Goal: Task Accomplishment & Management: Manage account settings

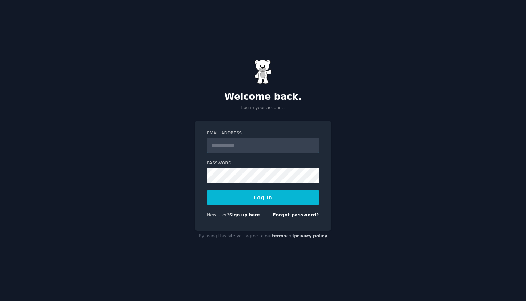
type input "**********"
click at [263, 197] on button "Log In" at bounding box center [263, 197] width 112 height 15
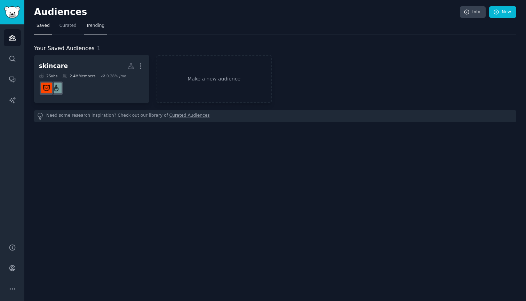
click at [90, 25] on span "Trending" at bounding box center [95, 26] width 18 height 6
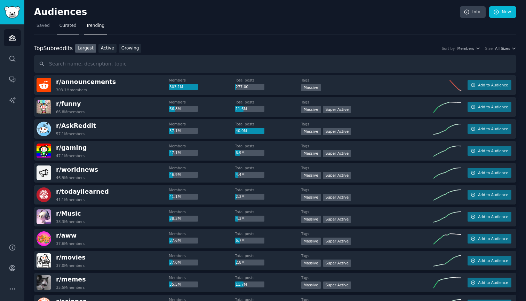
click at [72, 27] on span "Curated" at bounding box center [68, 26] width 17 height 6
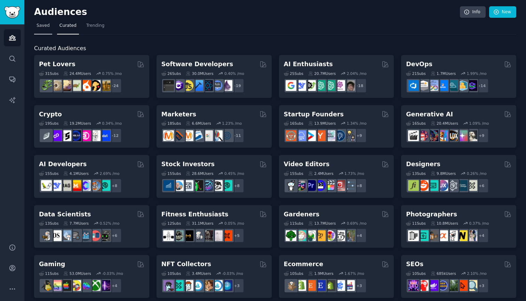
click at [37, 29] on link "Saved" at bounding box center [43, 27] width 18 height 14
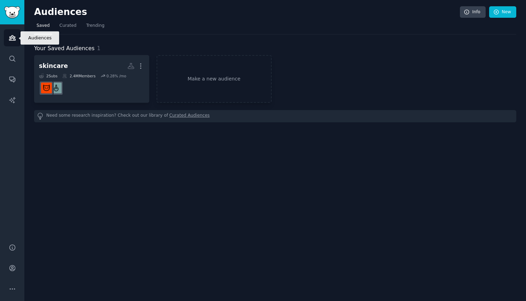
click at [11, 38] on icon "Sidebar" at bounding box center [12, 37] width 7 height 7
click at [12, 269] on icon "Sidebar" at bounding box center [12, 268] width 6 height 6
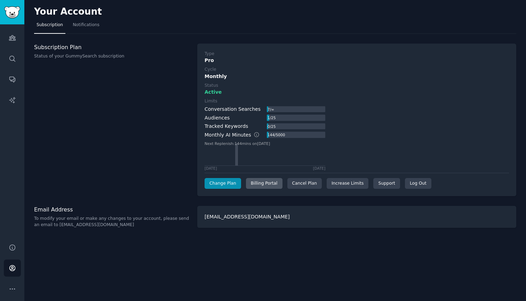
click at [265, 184] on div "Billing Portal" at bounding box center [264, 183] width 37 height 11
click at [315, 181] on div "Cancel Plan" at bounding box center [305, 183] width 34 height 11
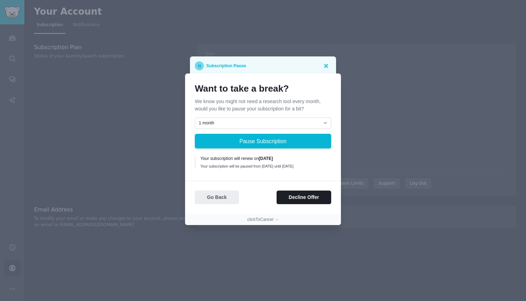
click at [208, 197] on button "Go Back" at bounding box center [217, 197] width 44 height 14
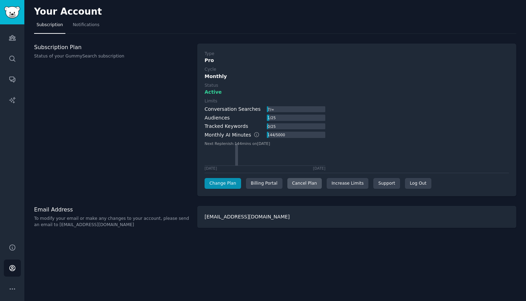
click at [290, 179] on div "Cancel Plan" at bounding box center [305, 183] width 34 height 11
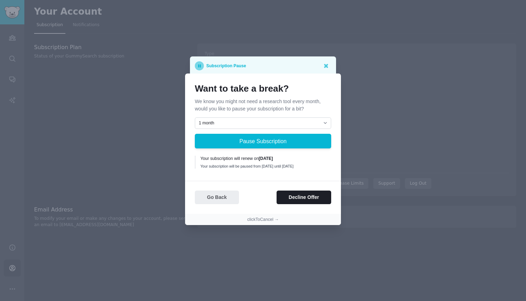
click at [222, 199] on button "Go Back" at bounding box center [217, 197] width 44 height 14
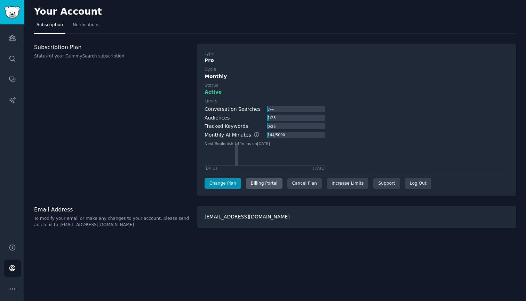
click at [257, 186] on div "Billing Portal" at bounding box center [264, 183] width 37 height 11
click at [8, 292] on button "More" at bounding box center [12, 288] width 17 height 17
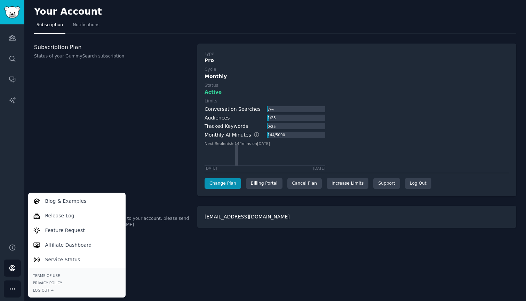
click at [174, 152] on div "Subscription Plan Status of your GummySearch subscription" at bounding box center [112, 120] width 156 height 153
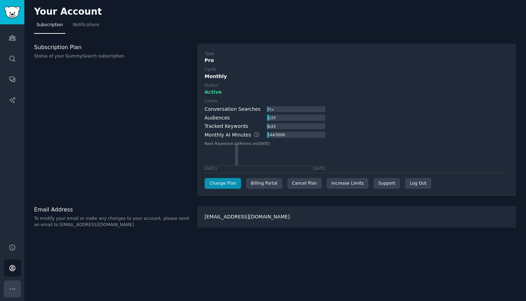
click at [13, 287] on icon "Sidebar" at bounding box center [12, 288] width 7 height 7
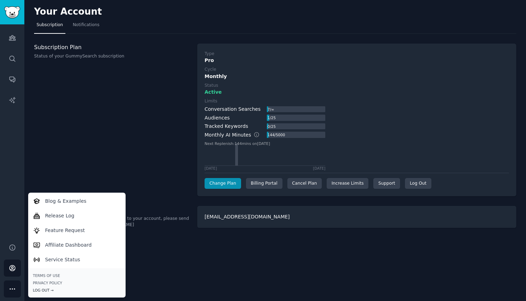
click at [46, 288] on div "Log Out →" at bounding box center [77, 290] width 88 height 5
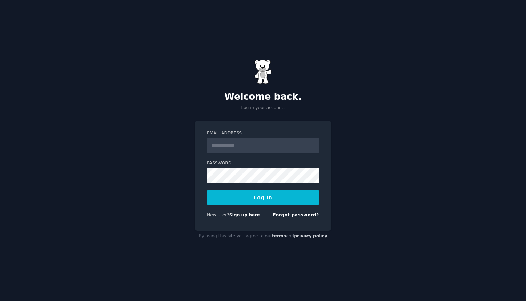
type input "**********"
